Goal: Task Accomplishment & Management: Manage account settings

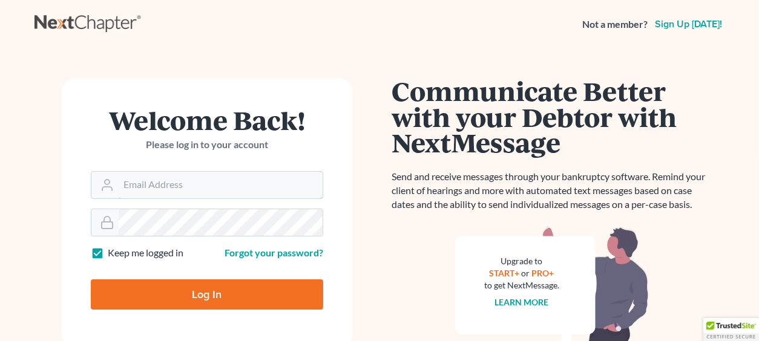
type input "mgoodin@goodinlawfirm.org"
click at [200, 289] on input "Log In" at bounding box center [207, 295] width 232 height 30
type input "Thinking..."
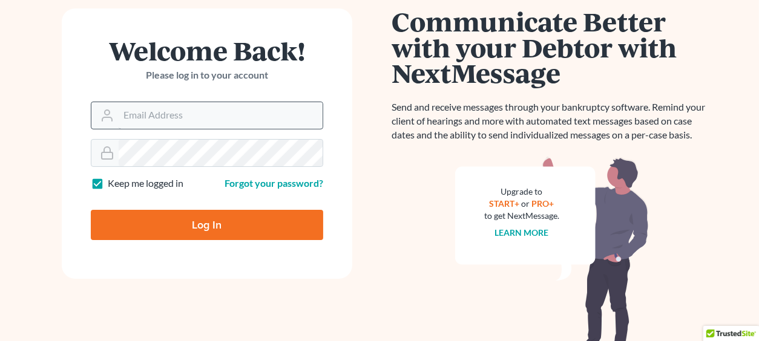
scroll to position [120, 0]
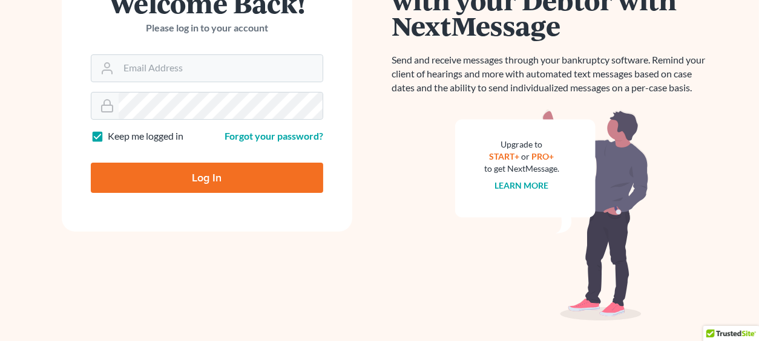
scroll to position [120, 0]
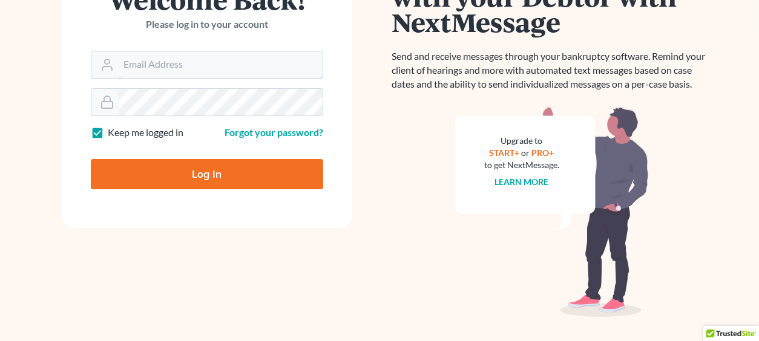
type input "[EMAIL_ADDRESS][DOMAIN_NAME]"
click at [200, 176] on input "Log In" at bounding box center [207, 174] width 232 height 30
type input "Thinking..."
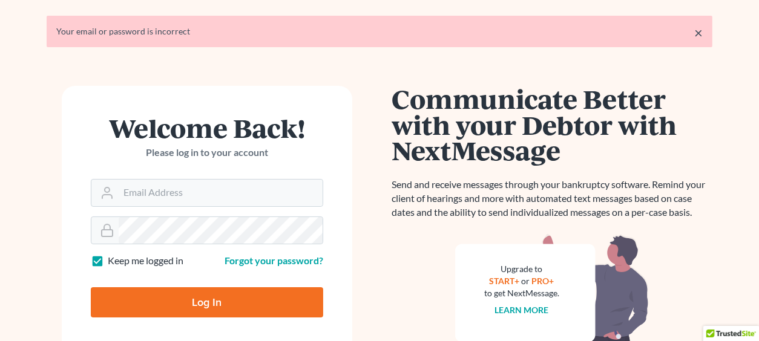
scroll to position [60, 0]
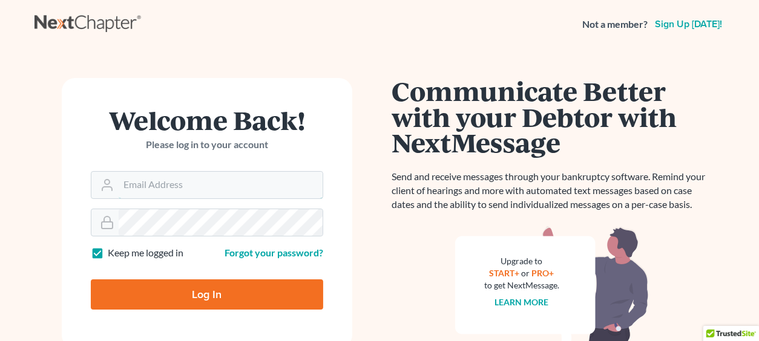
type input "mgoodin@goodinlawfirm.org"
click at [145, 295] on input "Log In" at bounding box center [207, 295] width 232 height 30
type input "Thinking..."
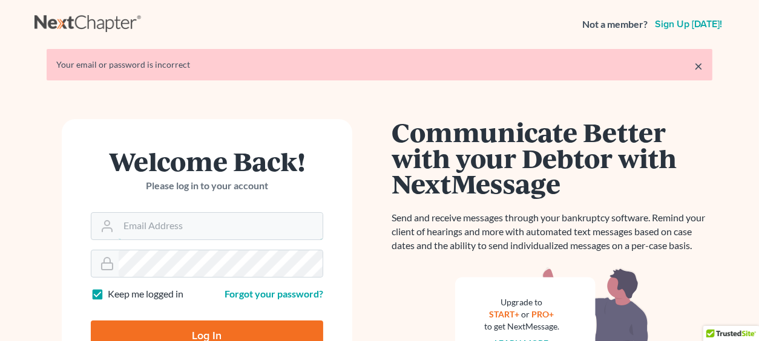
type input "[EMAIL_ADDRESS][DOMAIN_NAME]"
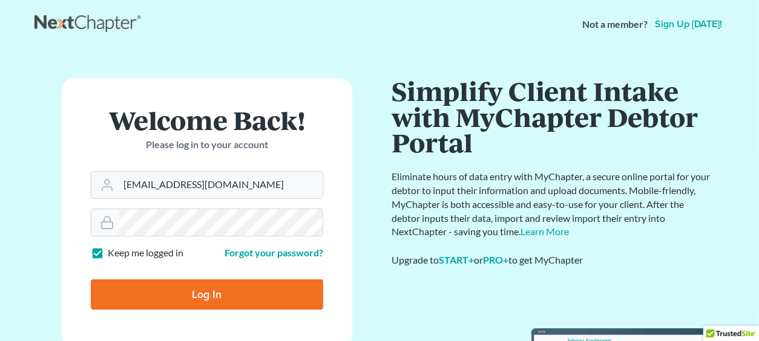
click at [208, 291] on input "Log In" at bounding box center [207, 295] width 232 height 30
type input "Thinking..."
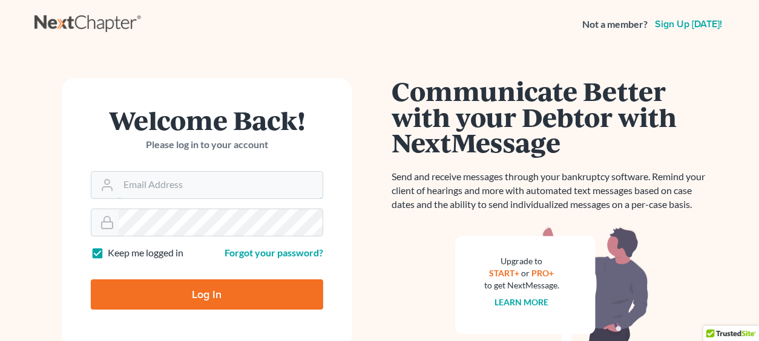
type input "mgoodin@goodinlawfirm.org"
click at [203, 287] on input "Log In" at bounding box center [207, 295] width 232 height 30
type input "Thinking..."
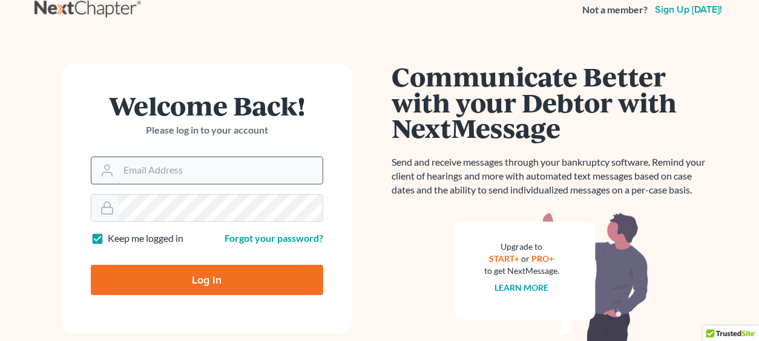
scroll to position [60, 0]
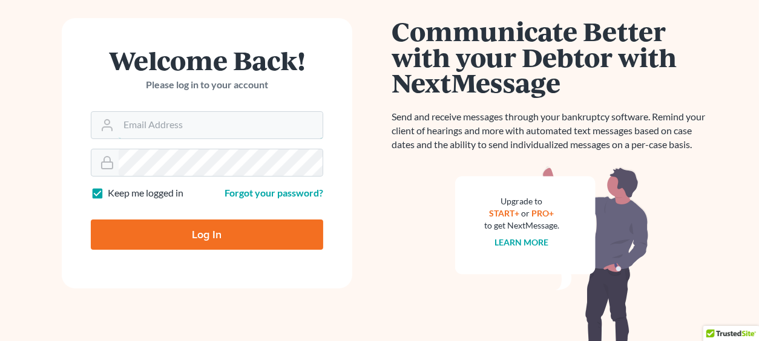
type input "mgoodin@goodinlawfirm.org"
click at [212, 232] on input "Log In" at bounding box center [207, 235] width 232 height 30
type input "Thinking..."
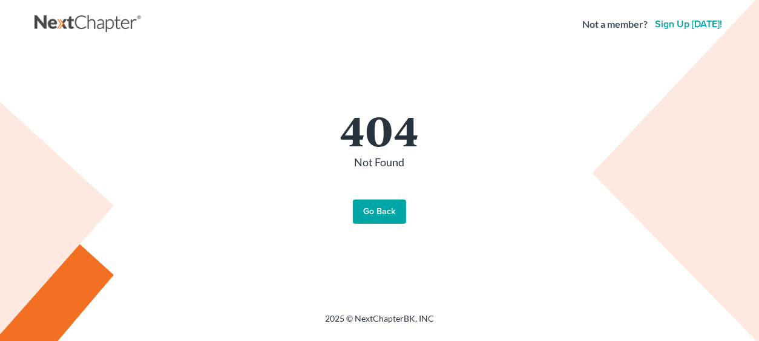
click at [375, 213] on link "Go Back" at bounding box center [379, 212] width 53 height 24
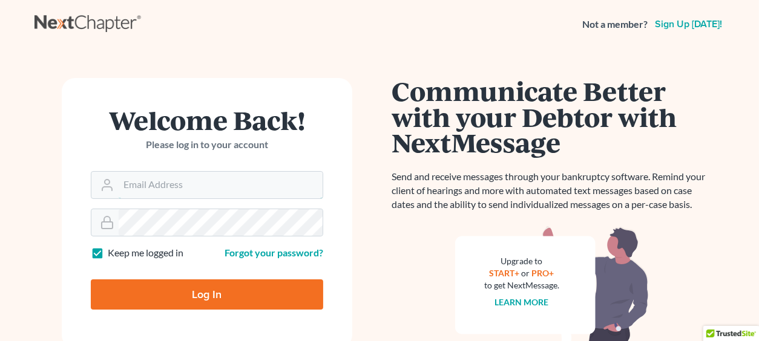
type input "[EMAIL_ADDRESS][DOMAIN_NAME]"
click at [208, 292] on input "Log In" at bounding box center [207, 295] width 232 height 30
type input "Thinking..."
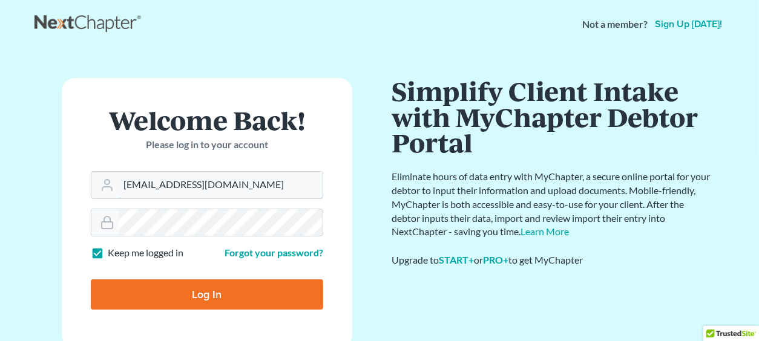
click at [172, 216] on form "Welcome Back! Please log in to your account Email Address mgoodin@goodinlawfirm…" at bounding box center [207, 213] width 290 height 270
type input "mgoodin@glfok.com"
click at [205, 293] on input "Log In" at bounding box center [207, 295] width 232 height 30
type input "Thinking..."
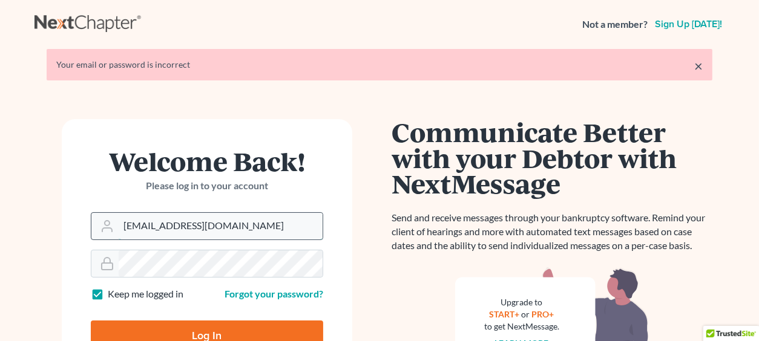
click at [232, 224] on input "[EMAIL_ADDRESS][DOMAIN_NAME]" at bounding box center [221, 226] width 204 height 27
click at [243, 226] on input "[EMAIL_ADDRESS][DOMAIN_NAME]" at bounding box center [221, 226] width 204 height 27
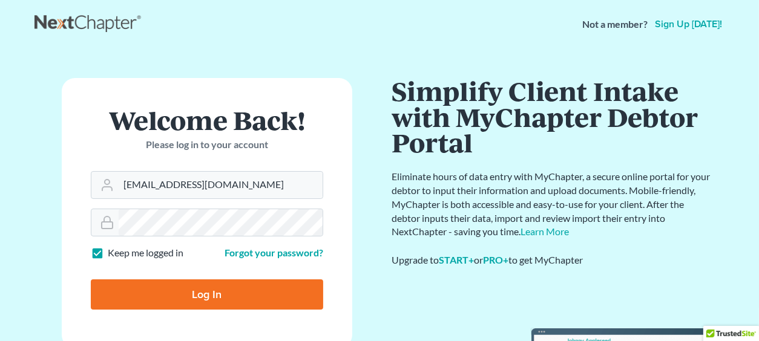
click at [344, 231] on form "Welcome Back! Please log in to your account Email Address mgoodin@goodinlawfirm…" at bounding box center [207, 213] width 290 height 270
drag, startPoint x: 246, startPoint y: 184, endPoint x: 172, endPoint y: 185, distance: 73.8
click at [172, 185] on input "[EMAIL_ADDRESS][DOMAIN_NAME]" at bounding box center [221, 185] width 204 height 27
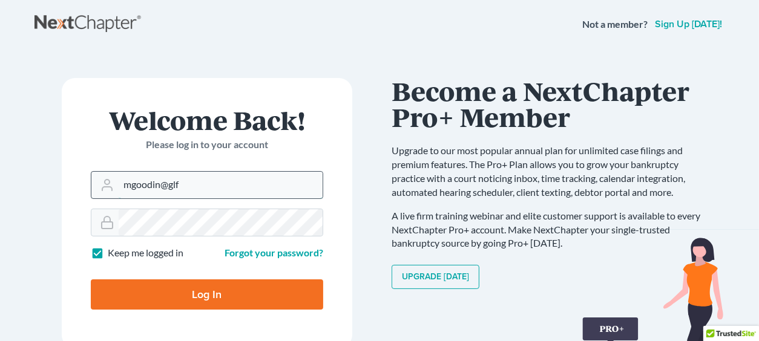
type input "mgoodin@glfok.com"
click at [203, 286] on input "Log In" at bounding box center [207, 295] width 232 height 30
type input "Thinking..."
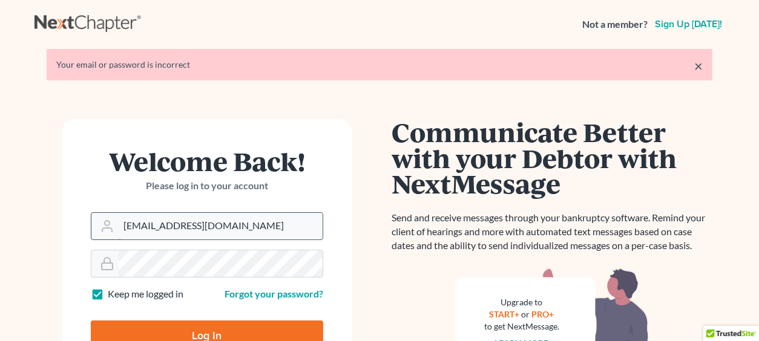
drag, startPoint x: 226, startPoint y: 228, endPoint x: 217, endPoint y: 225, distance: 10.1
click at [172, 226] on input "[EMAIL_ADDRESS][DOMAIN_NAME]" at bounding box center [221, 226] width 204 height 27
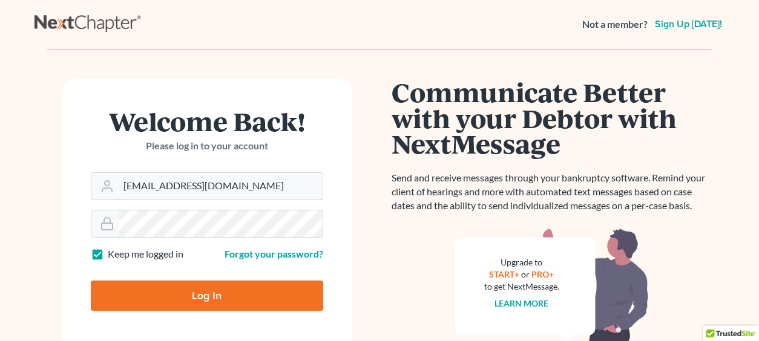
click at [178, 224] on form "Welcome Back! Please log in to your account Email Address [EMAIL_ADDRESS][DOMAI…" at bounding box center [207, 214] width 290 height 270
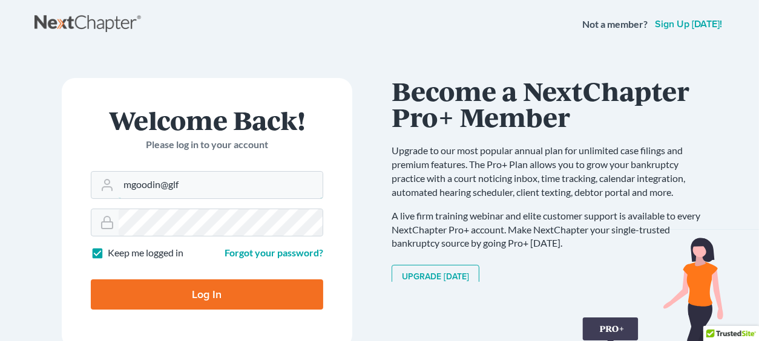
type input "[EMAIL_ADDRESS][DOMAIN_NAME]"
drag, startPoint x: 246, startPoint y: 225, endPoint x: 87, endPoint y: 230, distance: 159.2
click at [87, 230] on form "Welcome Back! Please log in to your account Email Address mgoodin@glfok.com Pas…" at bounding box center [207, 213] width 290 height 270
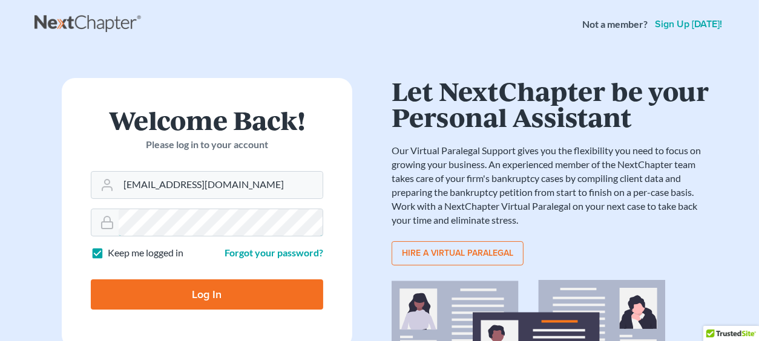
click at [91, 280] on input "Log In" at bounding box center [207, 295] width 232 height 30
type input "Thinking..."
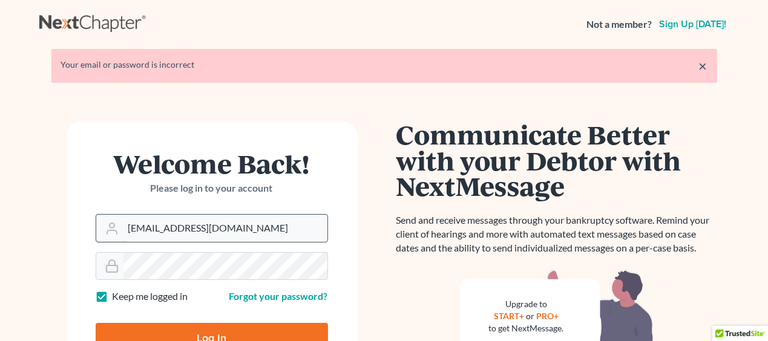
drag, startPoint x: 227, startPoint y: 222, endPoint x: 174, endPoint y: 215, distance: 53.1
click at [174, 215] on input "[EMAIL_ADDRESS][DOMAIN_NAME]" at bounding box center [225, 228] width 204 height 27
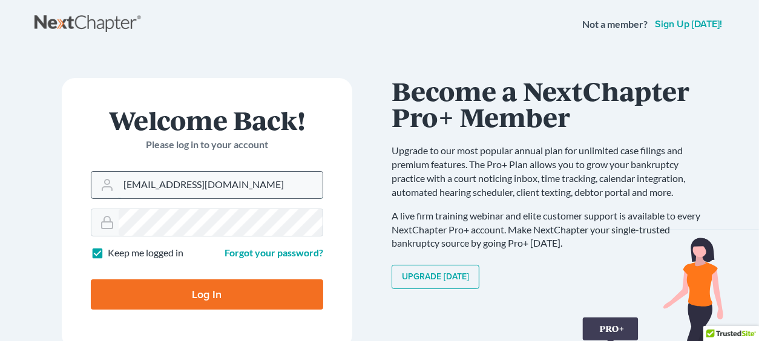
type input "mgoodin@glfok.com"
click at [67, 215] on form "Welcome Back! Please log in to your account Email Address mgoodin@glfok.com Pas…" at bounding box center [207, 213] width 290 height 270
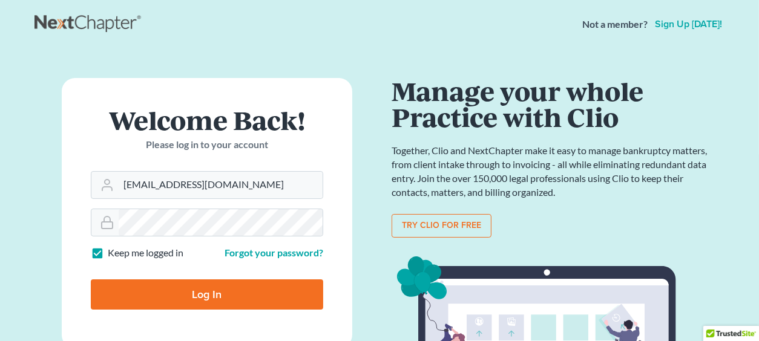
click at [130, 300] on input "Log In" at bounding box center [207, 295] width 232 height 30
type input "Thinking..."
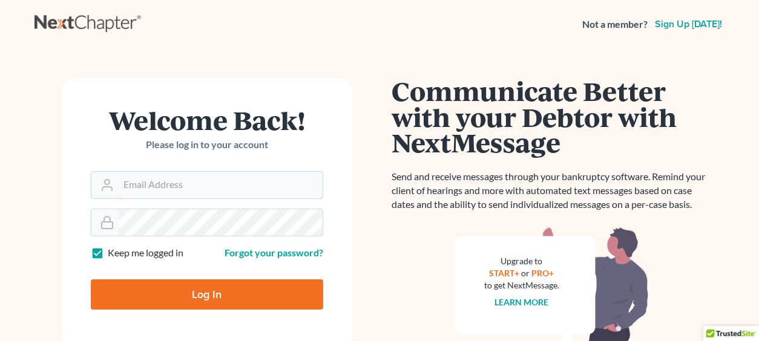
type input "[EMAIL_ADDRESS][DOMAIN_NAME]"
click at [201, 295] on input "Log In" at bounding box center [207, 295] width 232 height 30
type input "Thinking..."
